Goal: Book appointment/travel/reservation

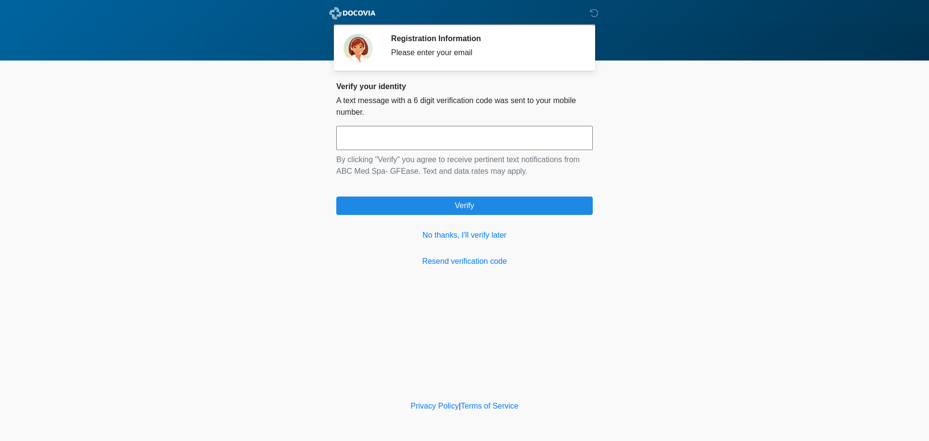
click at [447, 140] on input "text" at bounding box center [464, 138] width 256 height 24
type input "******"
click at [465, 236] on link "No thanks, I'll verify later" at bounding box center [464, 235] width 256 height 12
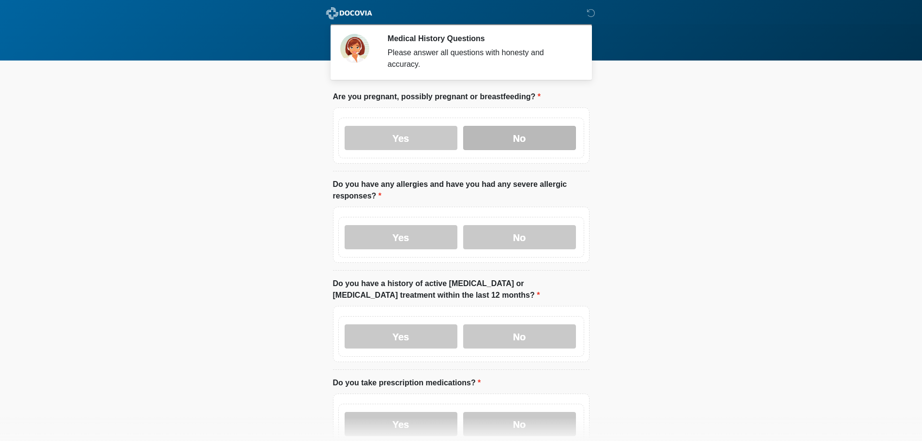
click at [532, 126] on label "No" at bounding box center [519, 138] width 113 height 24
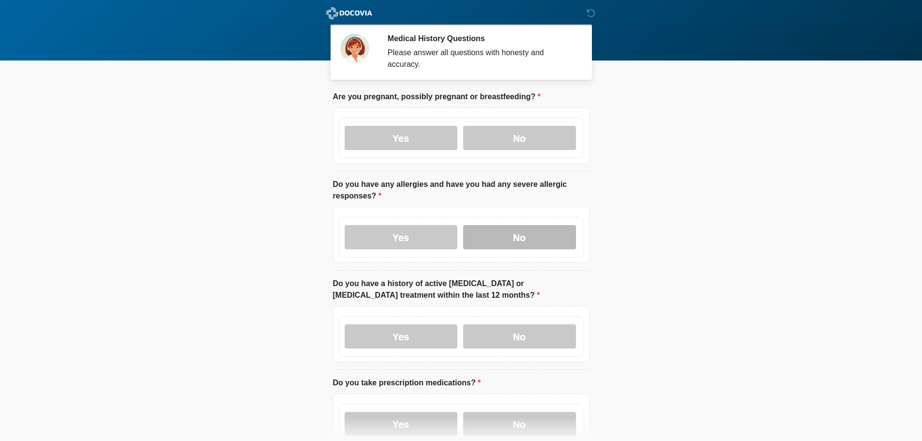
click at [535, 225] on label "No" at bounding box center [519, 237] width 113 height 24
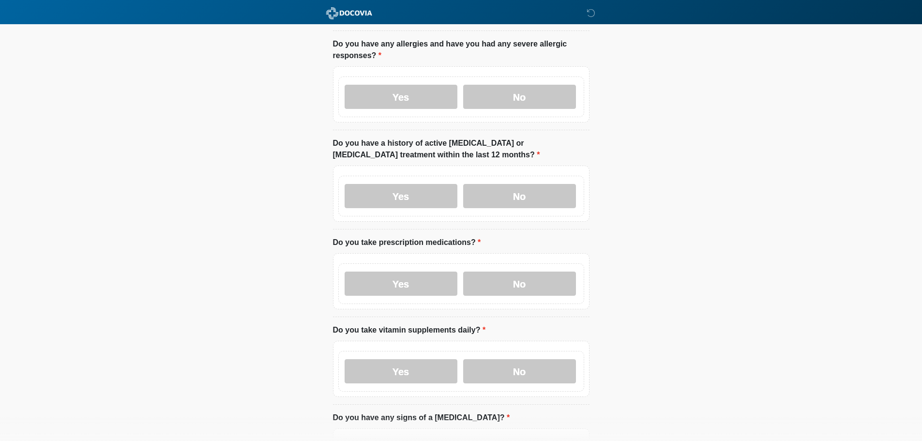
scroll to position [194, 0]
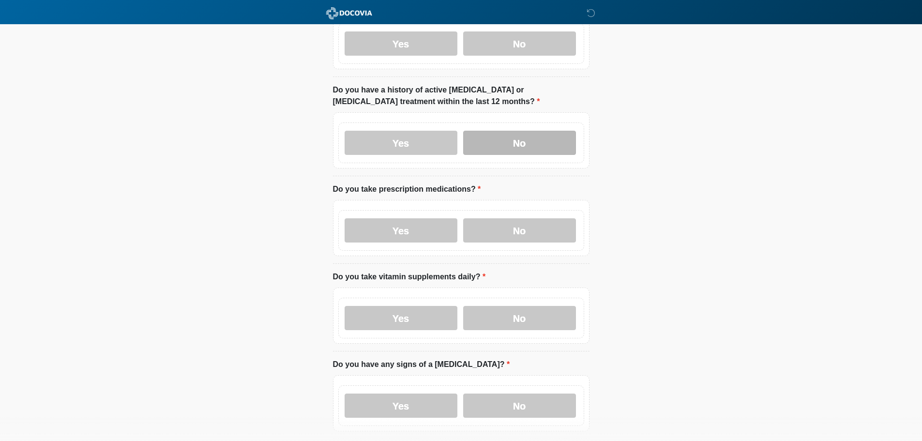
click at [525, 132] on label "No" at bounding box center [519, 143] width 113 height 24
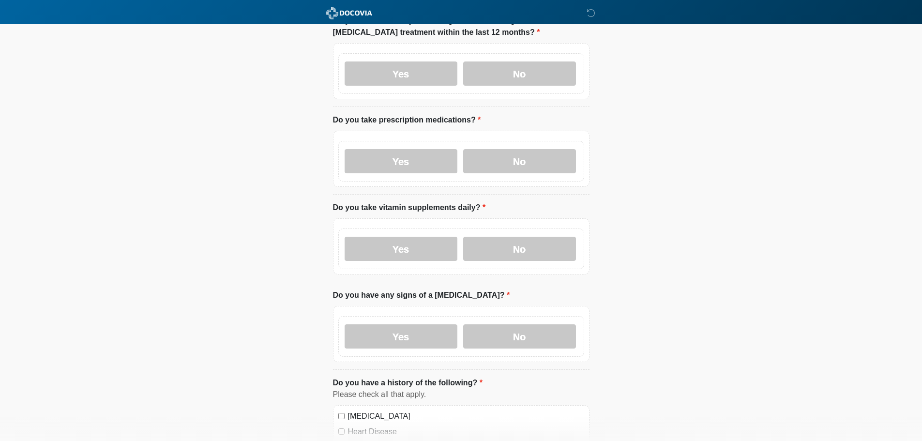
scroll to position [290, 0]
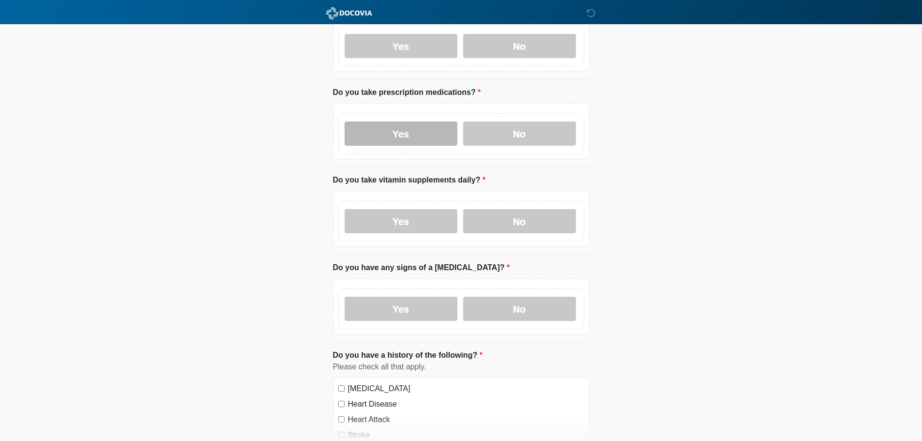
click at [411, 124] on label "Yes" at bounding box center [400, 133] width 113 height 24
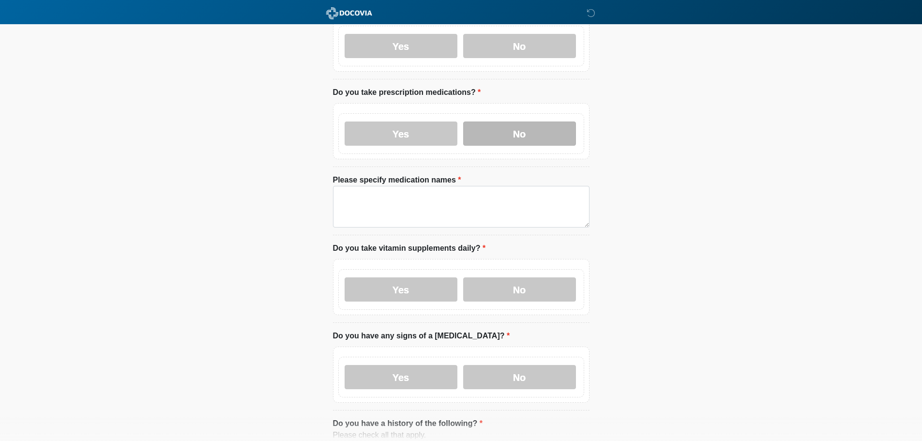
click at [527, 121] on label "No" at bounding box center [519, 133] width 113 height 24
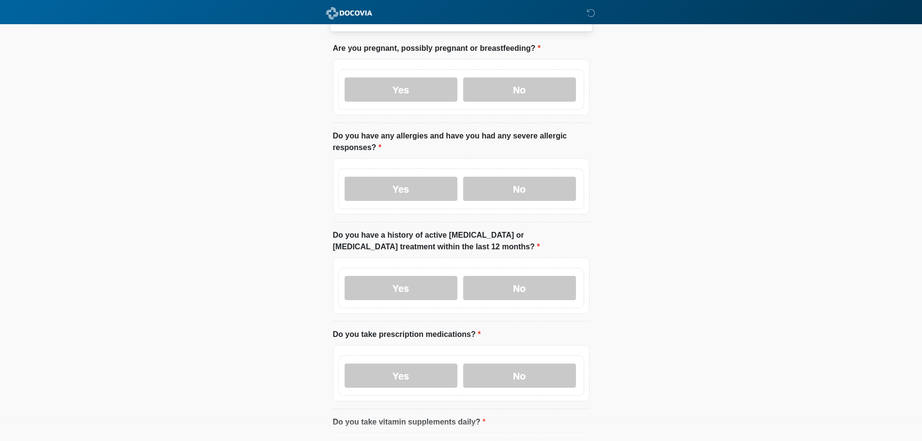
scroll to position [0, 0]
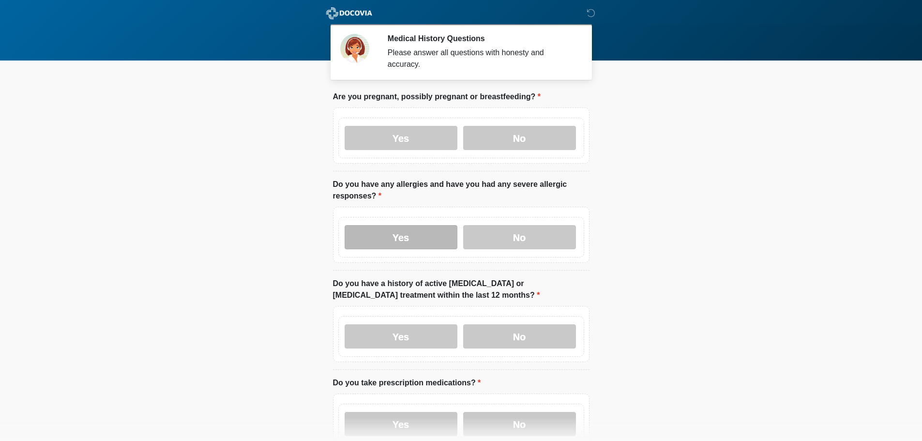
click at [374, 225] on label "Yes" at bounding box center [400, 237] width 113 height 24
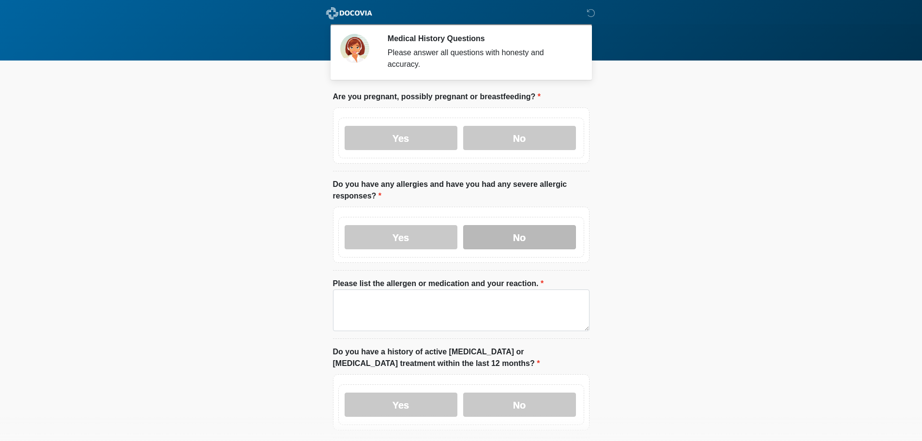
click at [505, 225] on label "No" at bounding box center [519, 237] width 113 height 24
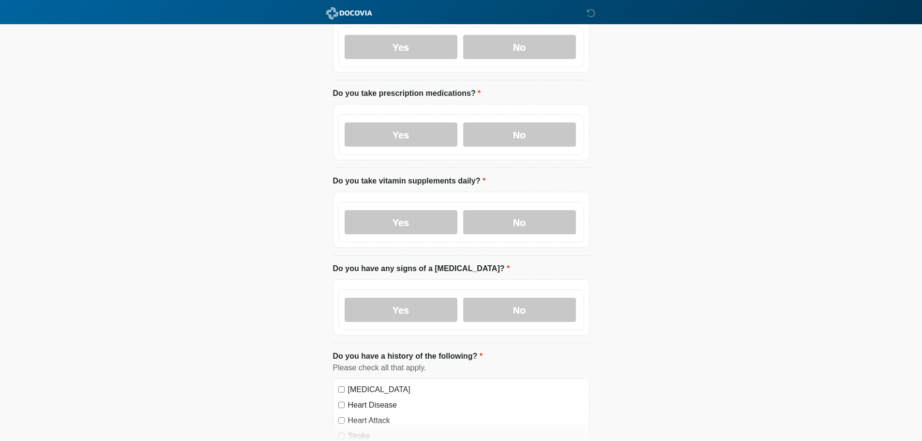
scroll to position [290, 0]
click at [540, 209] on label "No" at bounding box center [519, 221] width 113 height 24
click at [531, 297] on label "No" at bounding box center [519, 309] width 113 height 24
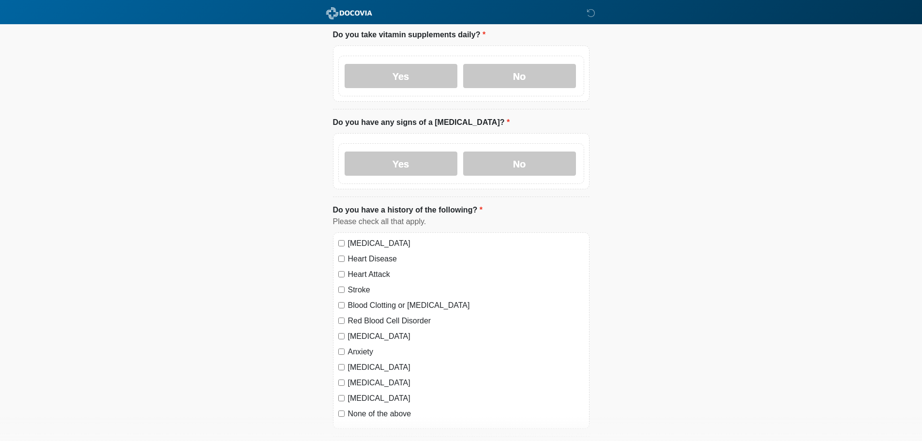
scroll to position [500, 0]
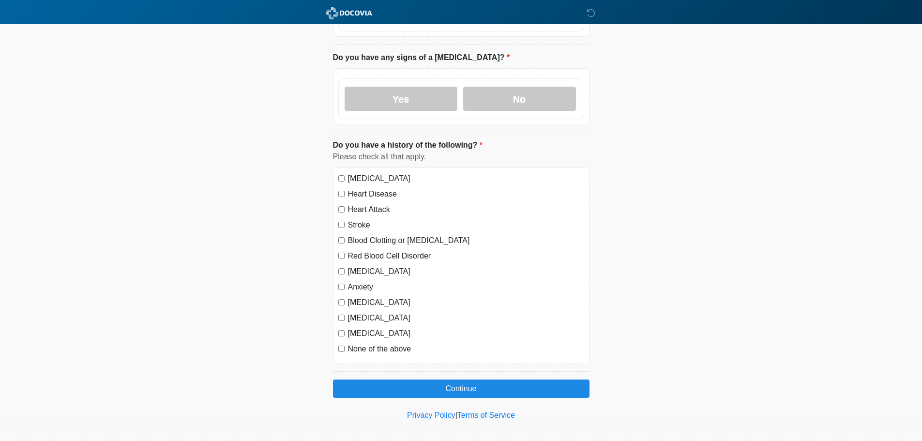
click at [341, 343] on div "None of the above" at bounding box center [461, 349] width 246 height 12
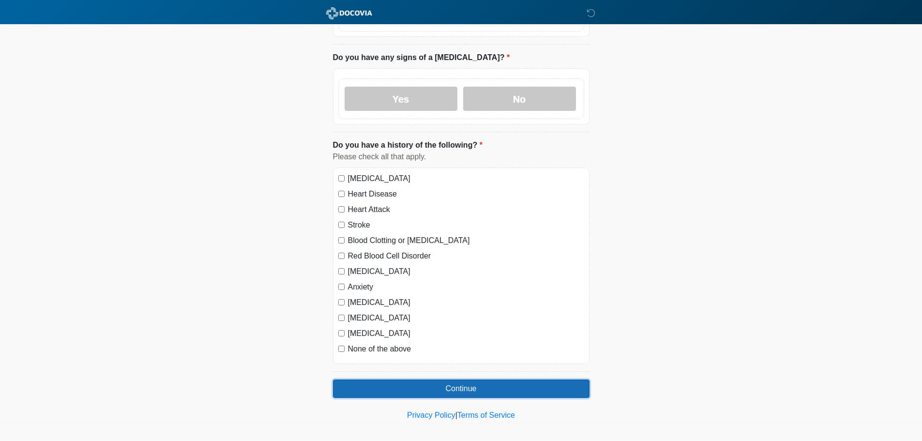
click at [473, 379] on button "Continue" at bounding box center [461, 388] width 256 height 18
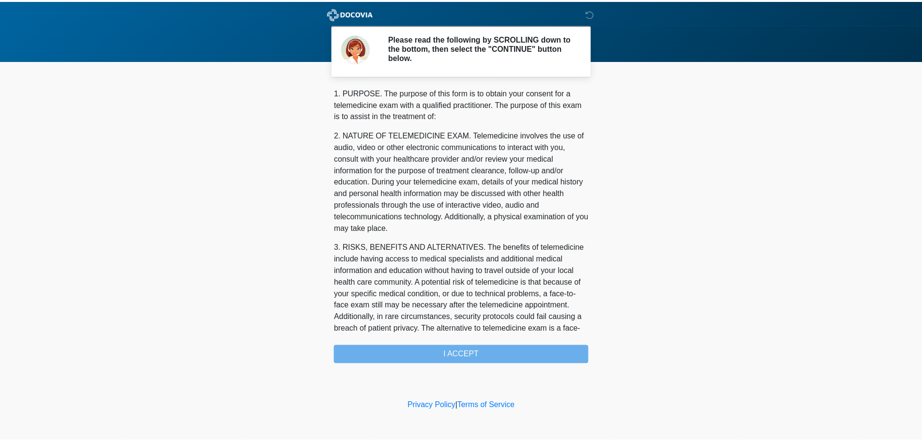
scroll to position [326, 0]
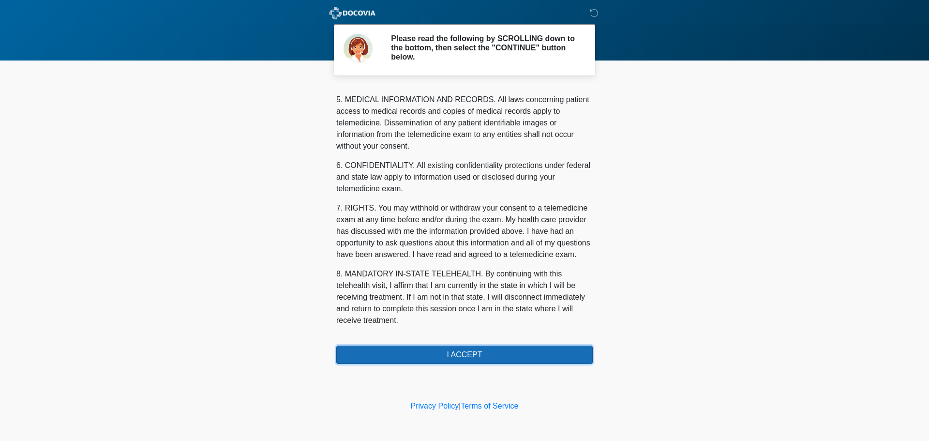
click at [478, 356] on button "I ACCEPT" at bounding box center [464, 354] width 256 height 18
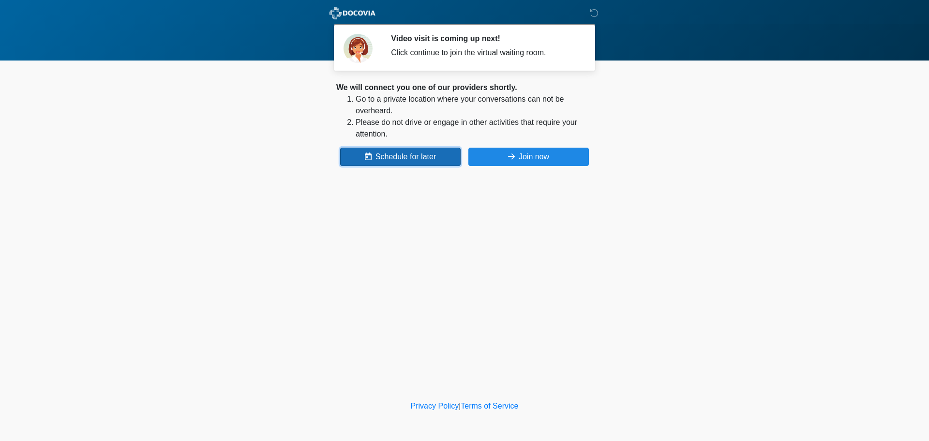
click at [370, 151] on button "Schedule for later" at bounding box center [400, 157] width 120 height 18
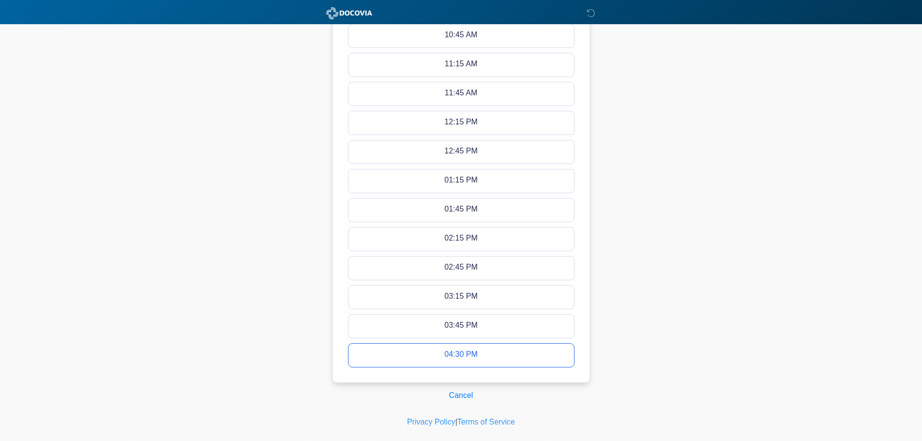
scroll to position [465, 0]
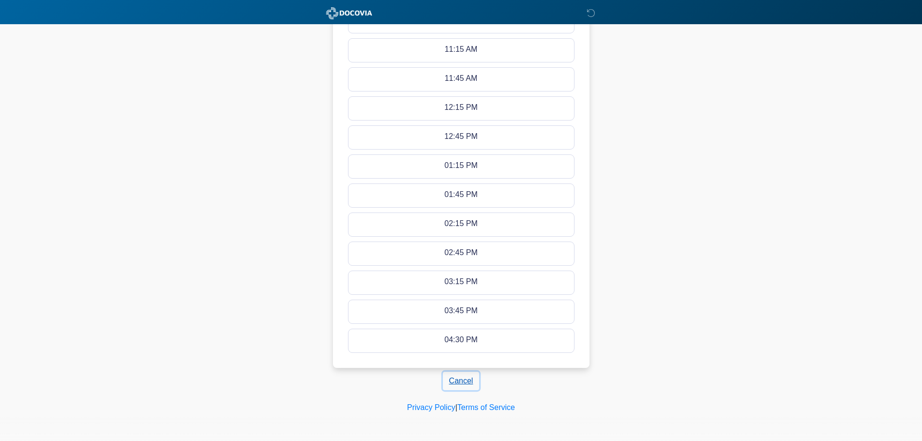
click at [464, 378] on button "Cancel" at bounding box center [461, 381] width 37 height 18
